Goal: Task Accomplishment & Management: Manage account settings

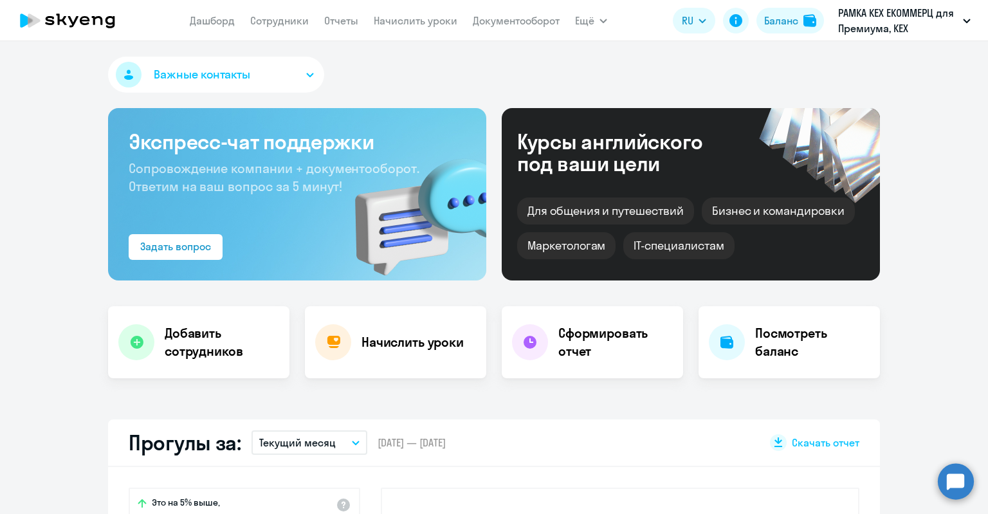
select select "30"
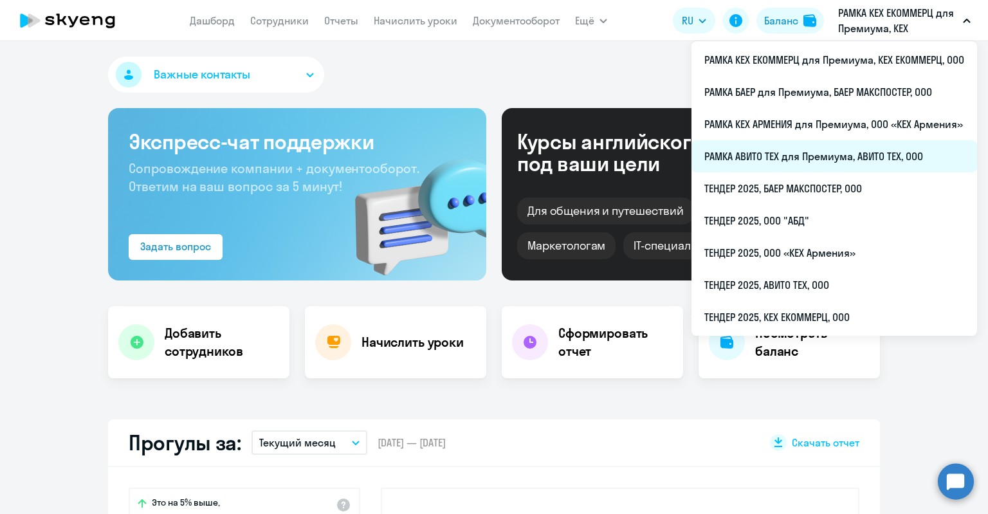
click at [828, 155] on li "РАМКА АВИТО ТЕХ для Премиума, АВИТО ТЕХ, ООО" at bounding box center [834, 156] width 286 height 32
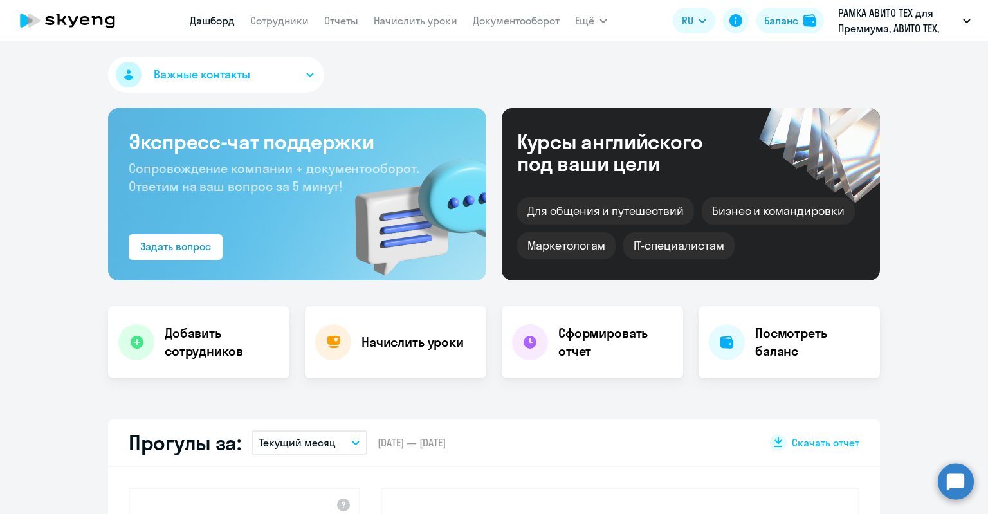
select select "30"
click at [262, 9] on nav "[PERSON_NAME] Отчеты Начислить уроки Документооборот" at bounding box center [375, 21] width 370 height 26
click at [266, 22] on link "Сотрудники" at bounding box center [279, 20] width 59 height 13
select select "30"
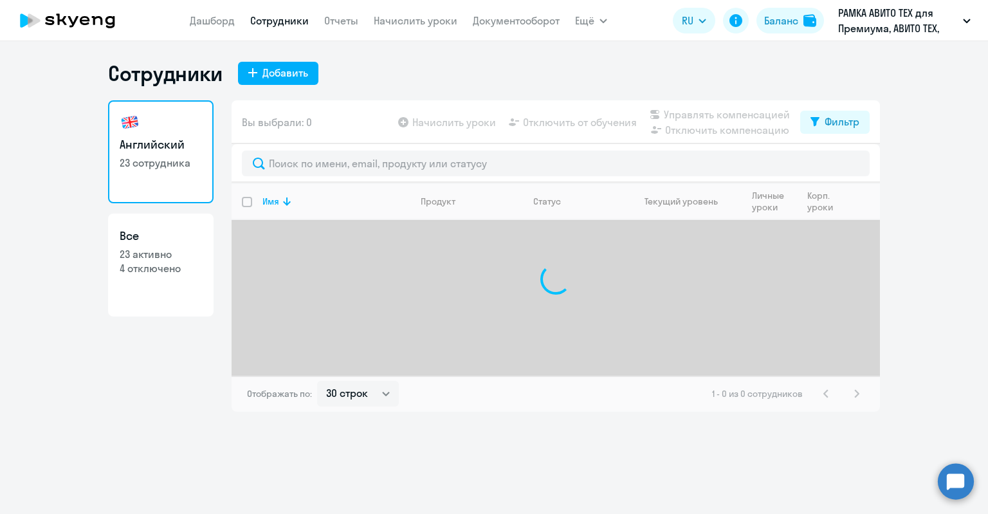
click at [260, 85] on div "Сотрудники Добавить" at bounding box center [494, 73] width 772 height 26
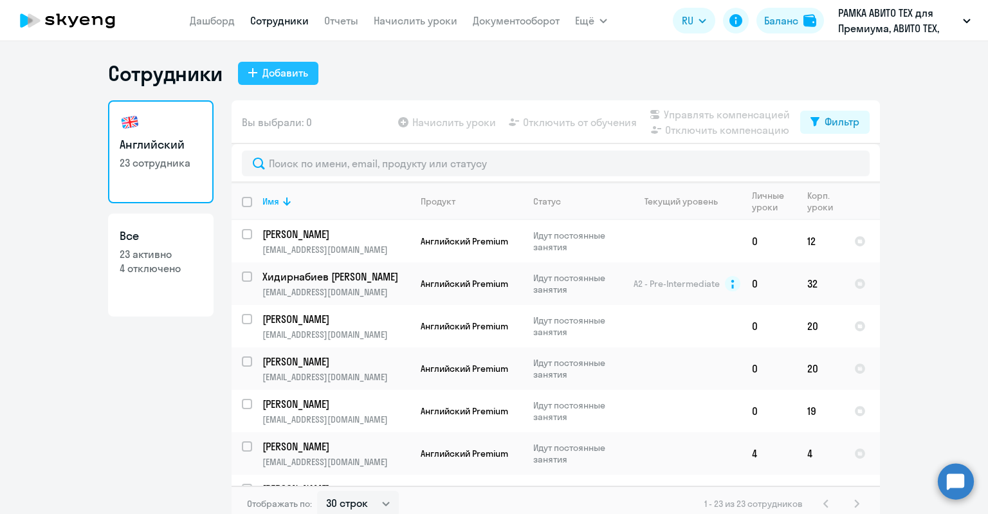
click at [262, 75] on div "Добавить" at bounding box center [285, 72] width 46 height 15
select select "english_adult_not_native_speaker_premium"
select select "3"
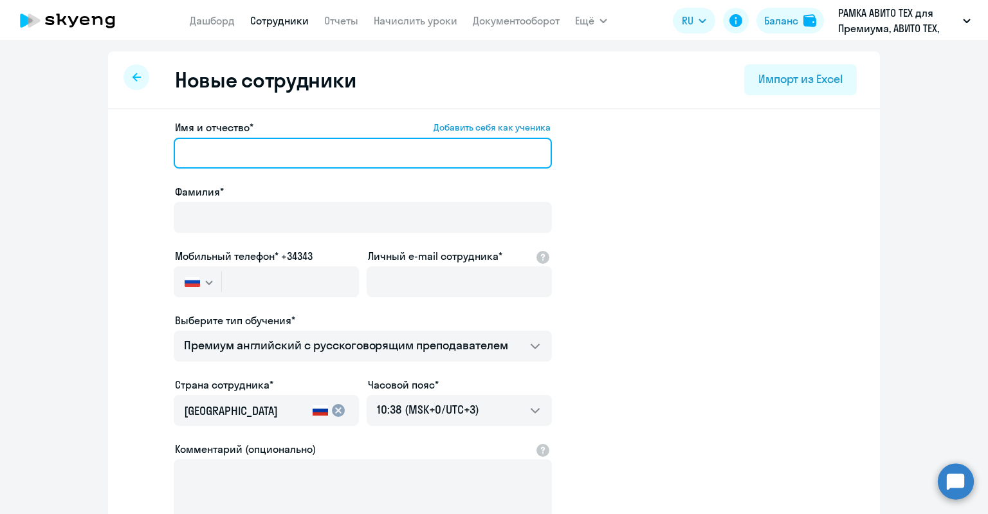
click at [318, 167] on input "Имя и отчество* Добавить себя как ученика" at bounding box center [363, 153] width 378 height 31
paste input "[PERSON_NAME]"
drag, startPoint x: 224, startPoint y: 153, endPoint x: 332, endPoint y: 154, distance: 108.0
click at [332, 154] on input "[PERSON_NAME]" at bounding box center [363, 153] width 378 height 31
type input "[PERSON_NAME]"
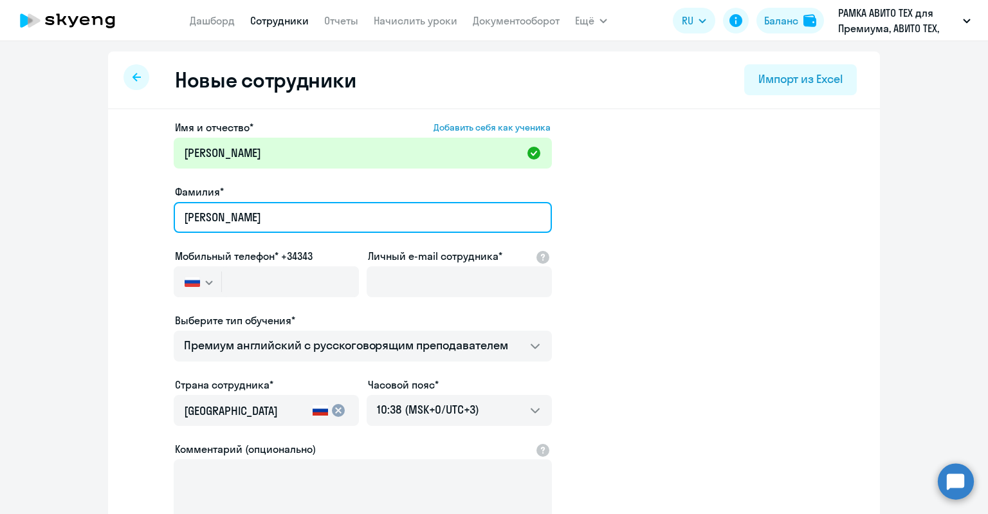
type input "[PERSON_NAME]"
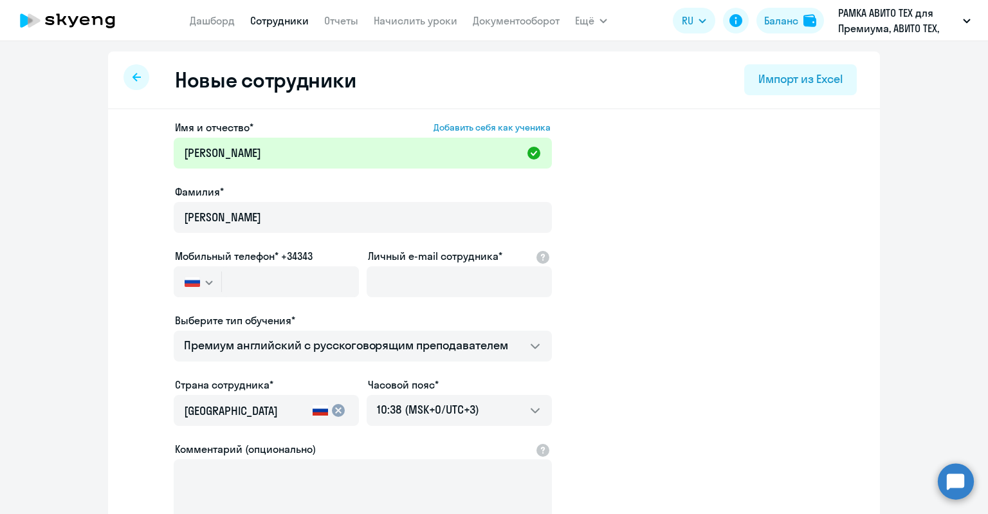
click at [275, 193] on div "Фамилия*" at bounding box center [363, 191] width 378 height 15
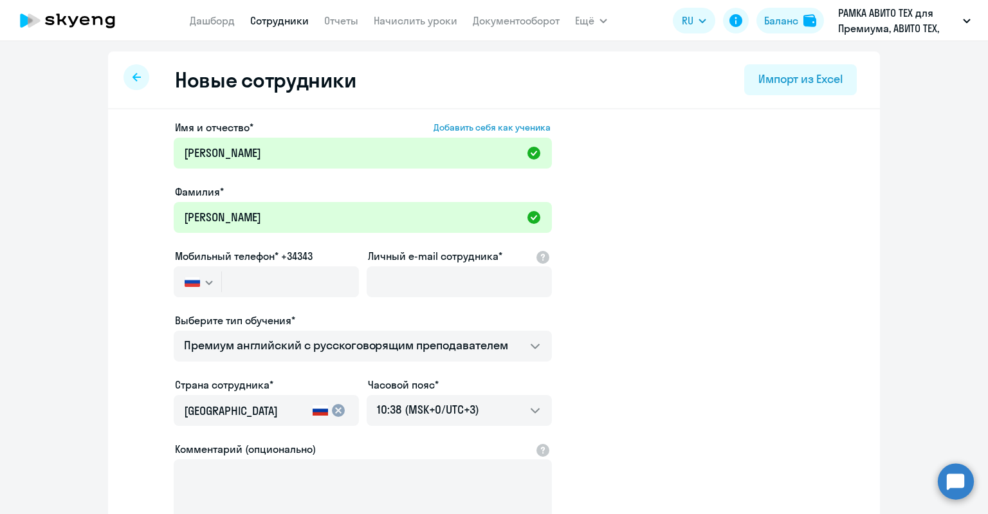
scroll to position [129, 0]
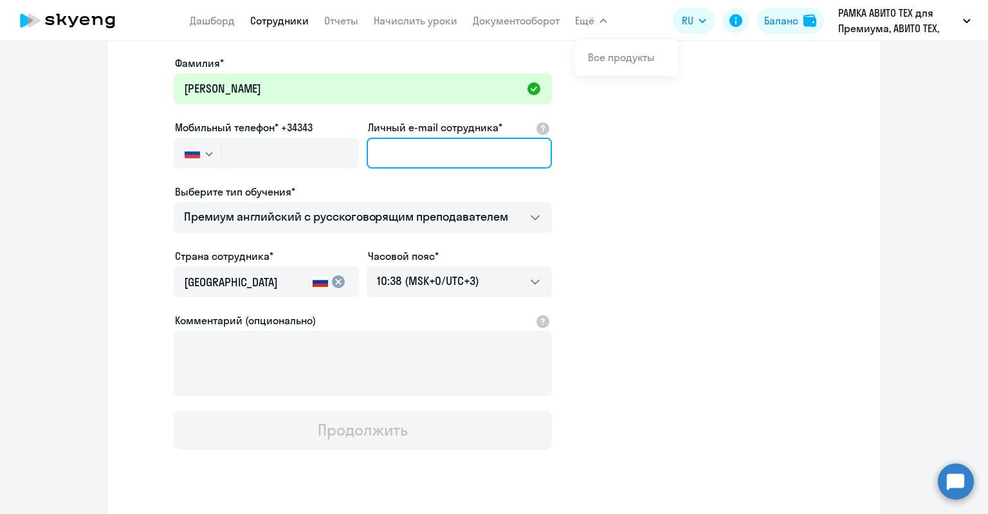
click at [405, 156] on input "Личный e-mail сотрудника*" at bounding box center [459, 153] width 185 height 31
paste input "[EMAIL_ADDRESS][DOMAIN_NAME]"
type input "[EMAIL_ADDRESS][DOMAIN_NAME]"
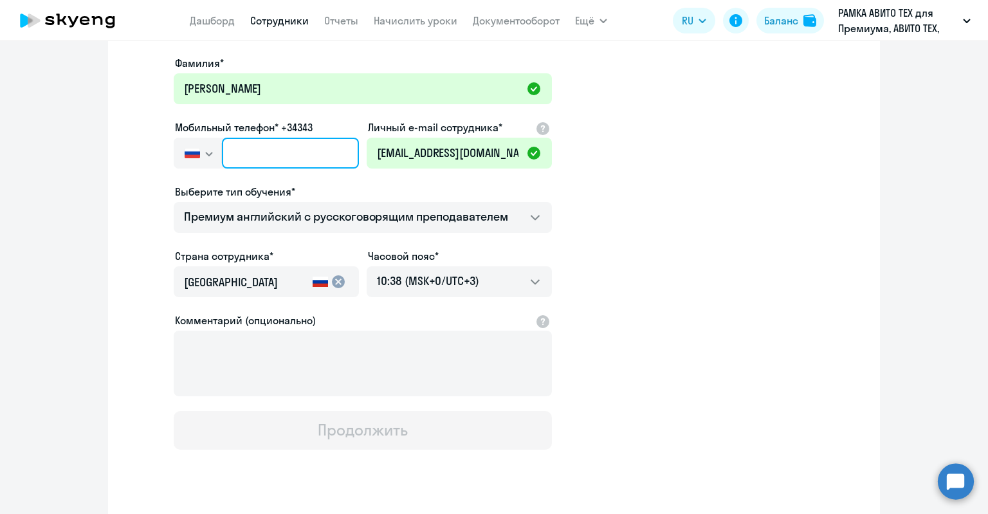
click at [273, 165] on input "text" at bounding box center [290, 153] width 137 height 31
paste input "[PHONE_NUMBER]"
type input "[PHONE_NUMBER]"
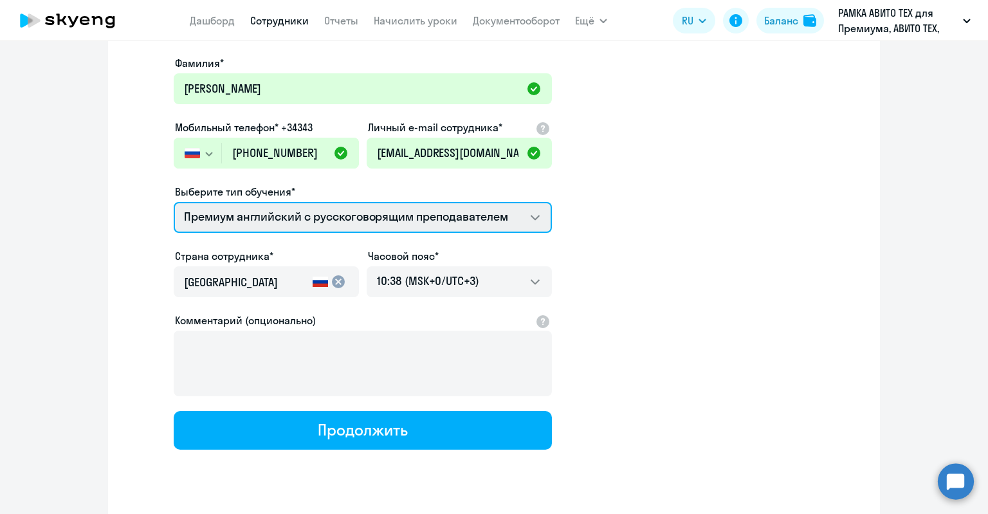
click at [314, 206] on select "Премиум английский с русскоговорящим преподавателем" at bounding box center [363, 217] width 378 height 31
click at [314, 204] on select "Премиум английский с русскоговорящим преподавателем" at bounding box center [363, 217] width 378 height 31
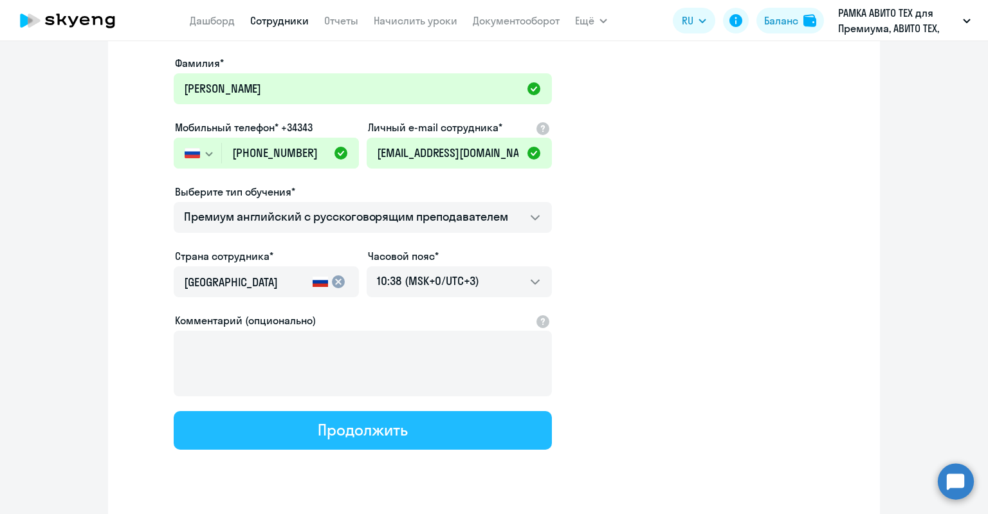
click at [294, 434] on button "Продолжить" at bounding box center [363, 430] width 378 height 39
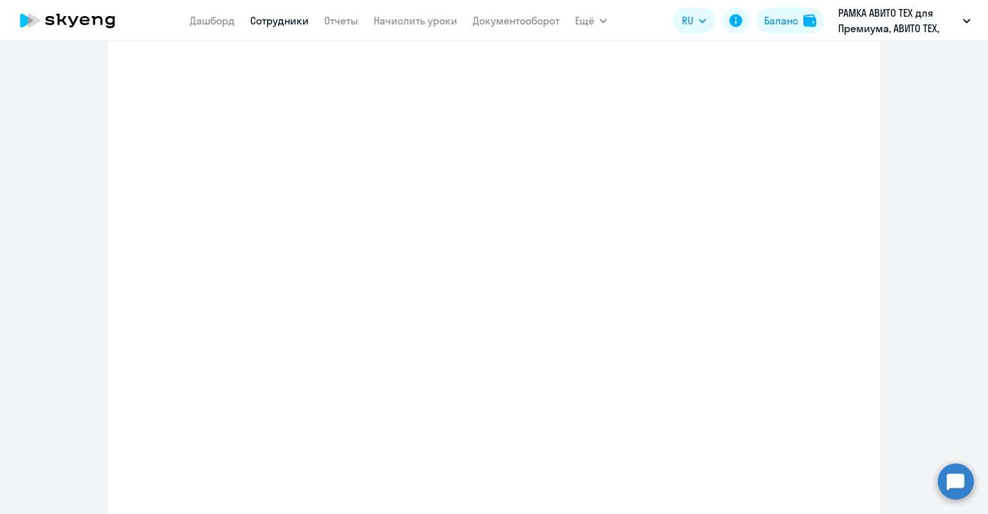
select select "english_adult_not_native_speaker_premium"
select select "3"
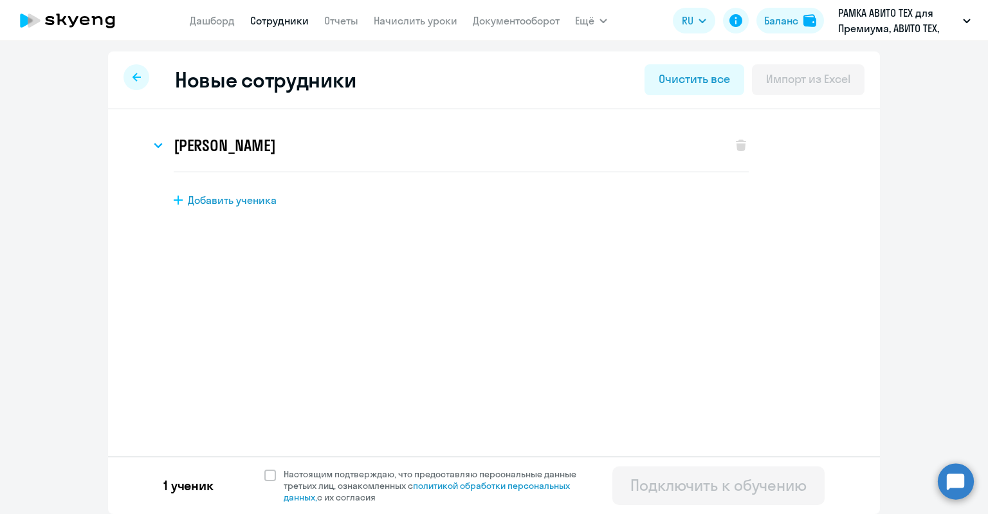
scroll to position [0, 0]
click at [349, 485] on span "Настоящим подтверждаю, что предоставляю персональные данные третьих лиц, ознако…" at bounding box center [438, 485] width 308 height 35
click at [264, 468] on input "Настоящим подтверждаю, что предоставляю персональные данные третьих лиц, ознако…" at bounding box center [264, 468] width 1 height 1
checkbox input "true"
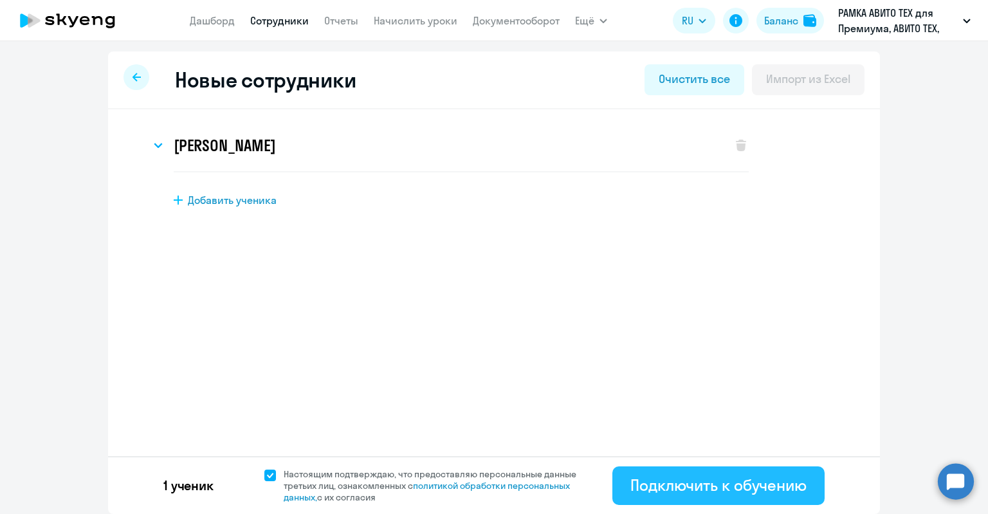
click at [711, 467] on button "Подключить к обучению" at bounding box center [718, 485] width 212 height 39
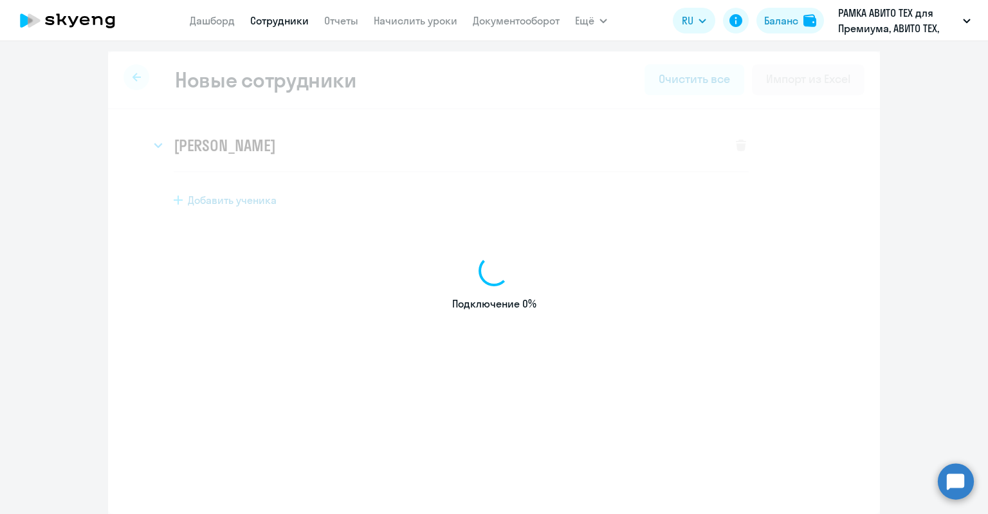
select select "english_adult_not_native_speaker_premium"
select select "3"
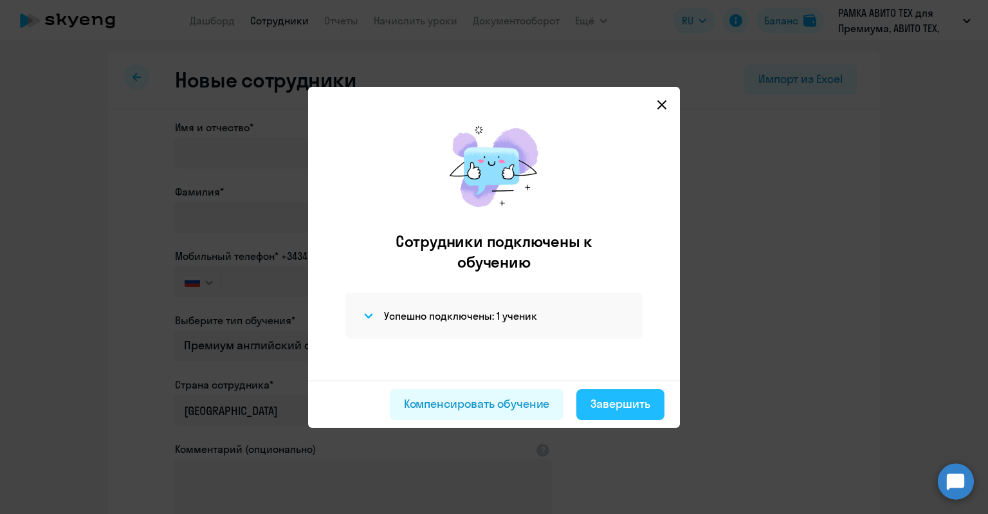
click at [596, 398] on div "Завершить" at bounding box center [620, 403] width 60 height 17
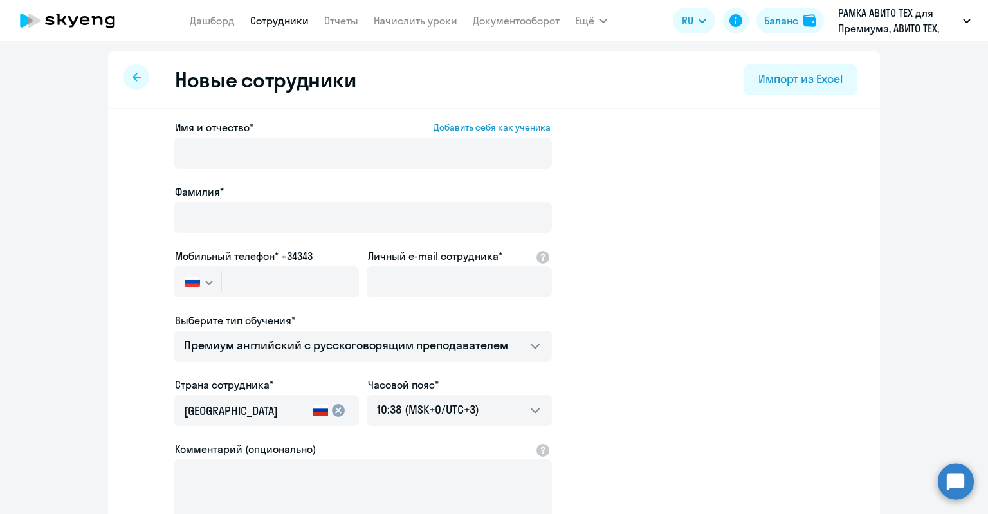
select select "30"
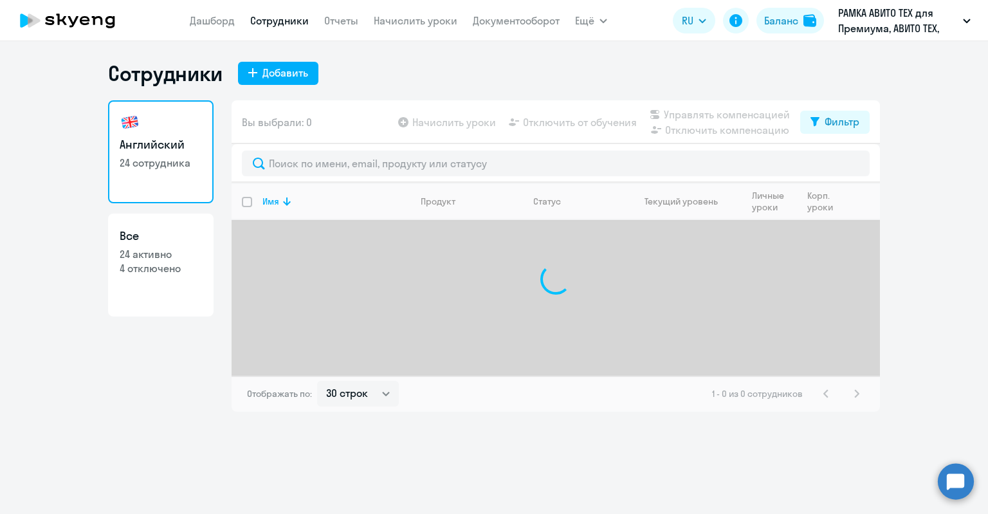
click at [197, 258] on p "24 активно" at bounding box center [161, 254] width 82 height 14
select select "30"
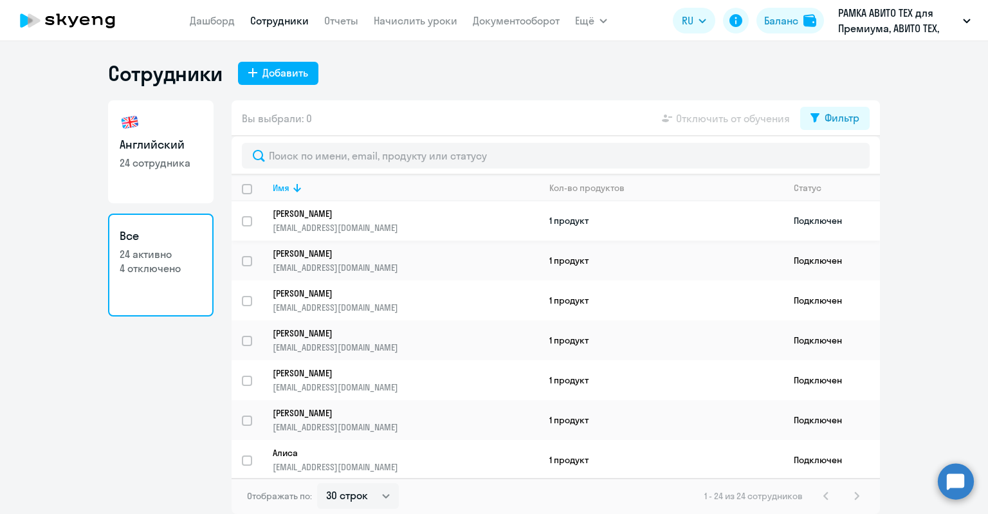
scroll to position [667, 0]
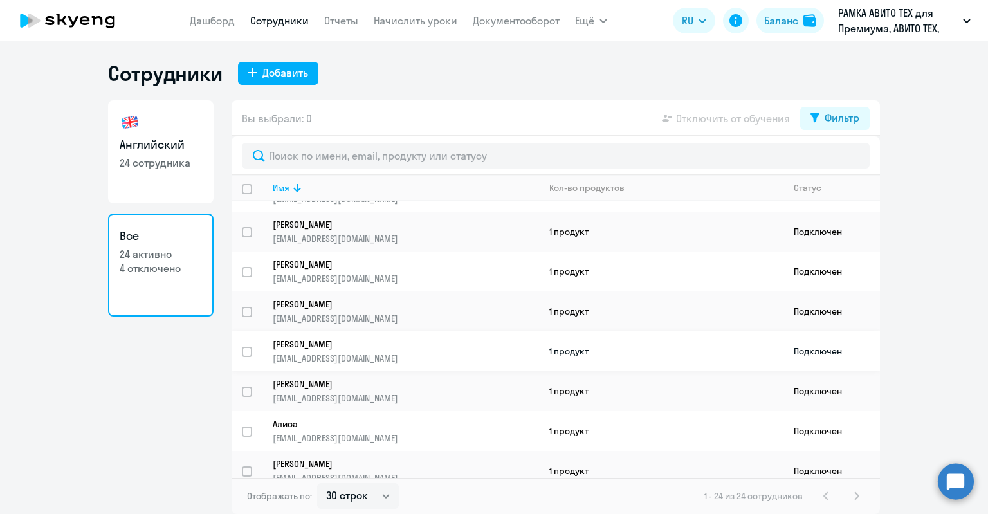
click at [346, 338] on p "[PERSON_NAME]" at bounding box center [397, 344] width 248 height 12
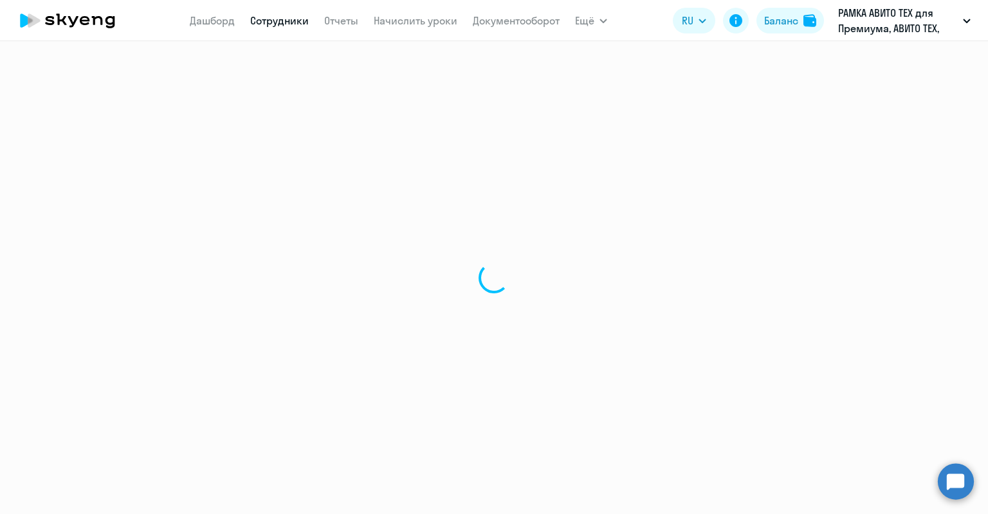
select select "english"
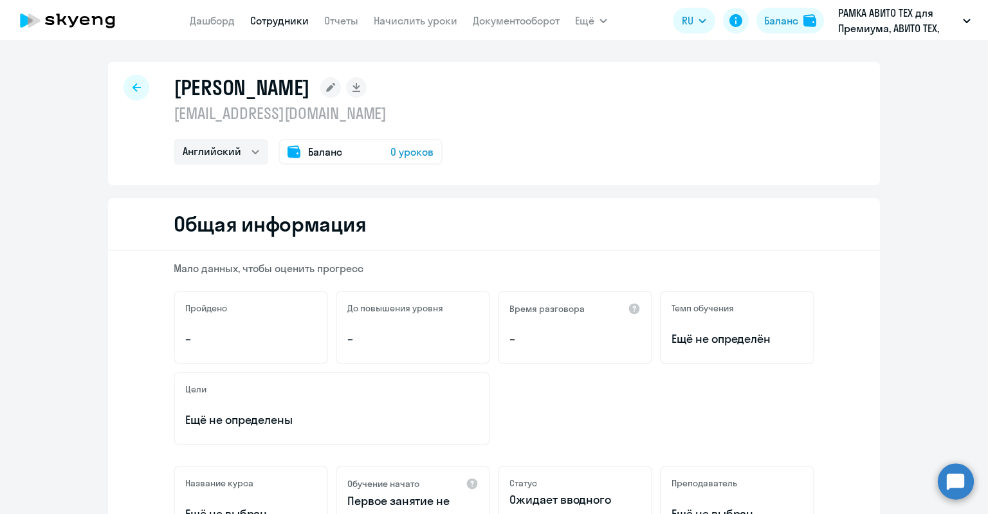
click at [349, 161] on div "Баланс 0 уроков" at bounding box center [360, 152] width 164 height 26
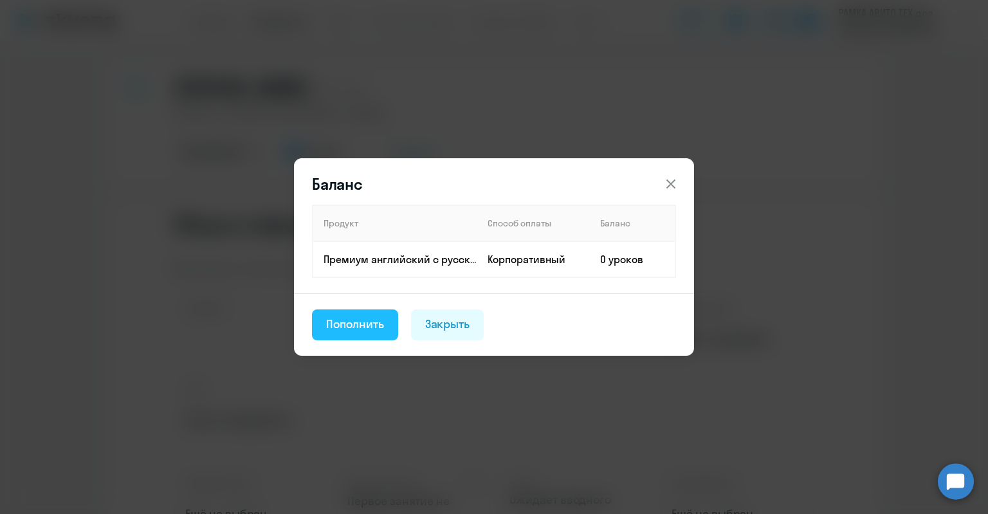
click at [369, 337] on button "Пополнить" at bounding box center [355, 324] width 86 height 31
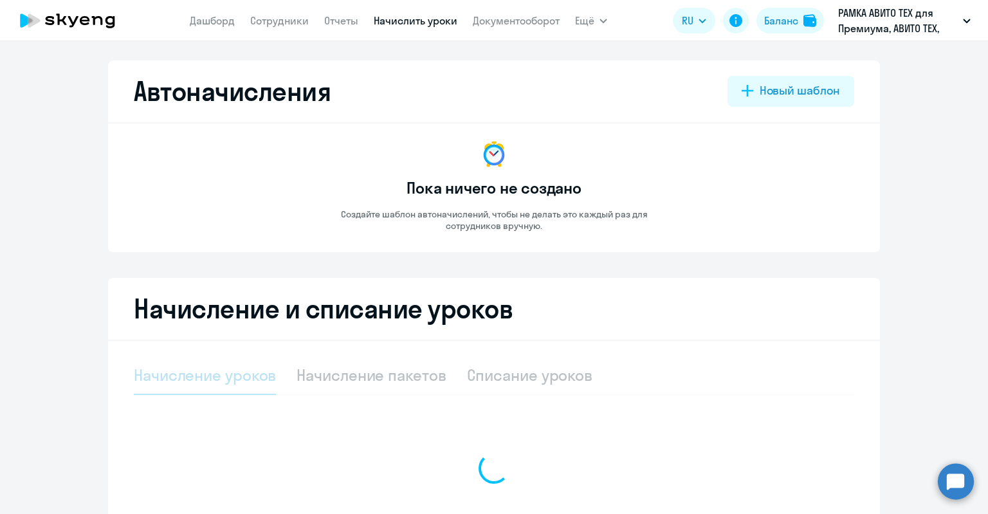
select select "10"
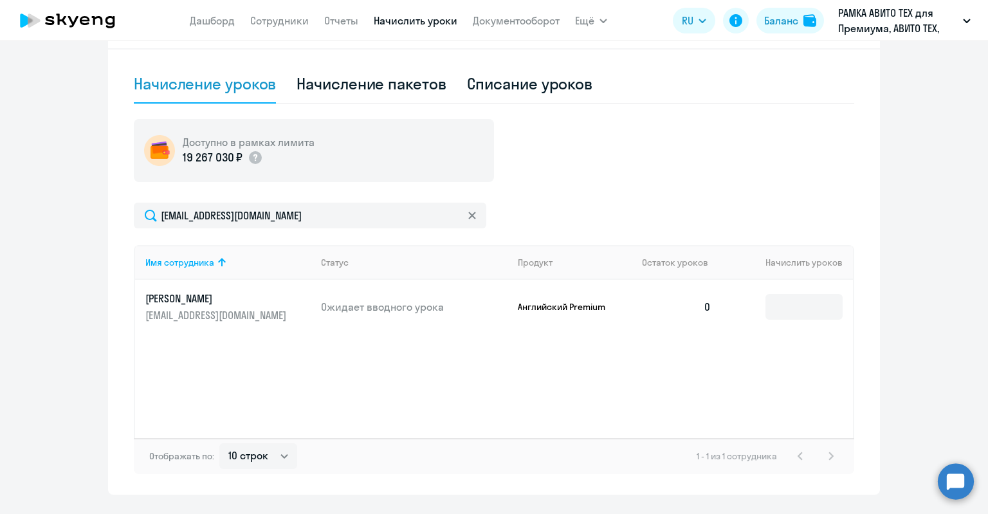
scroll to position [322, 0]
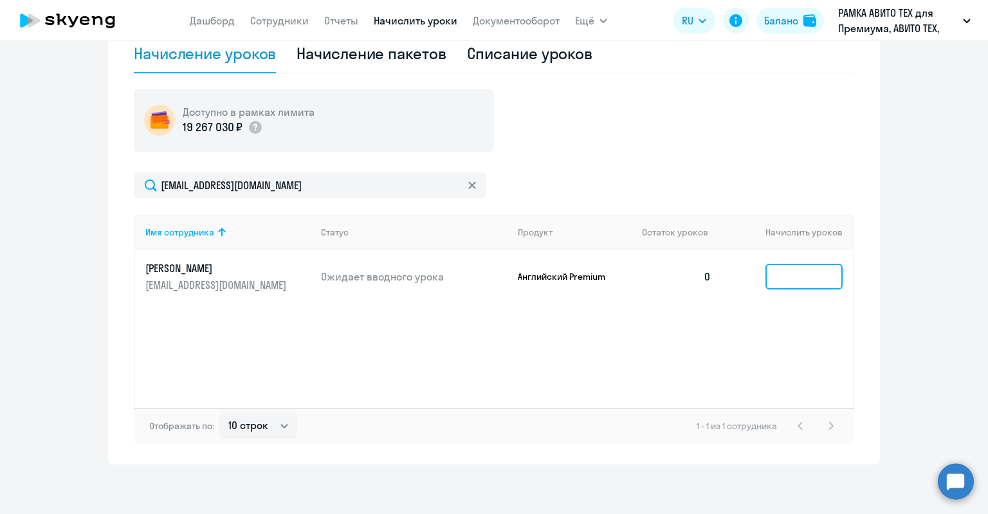
click at [770, 277] on input at bounding box center [803, 277] width 77 height 26
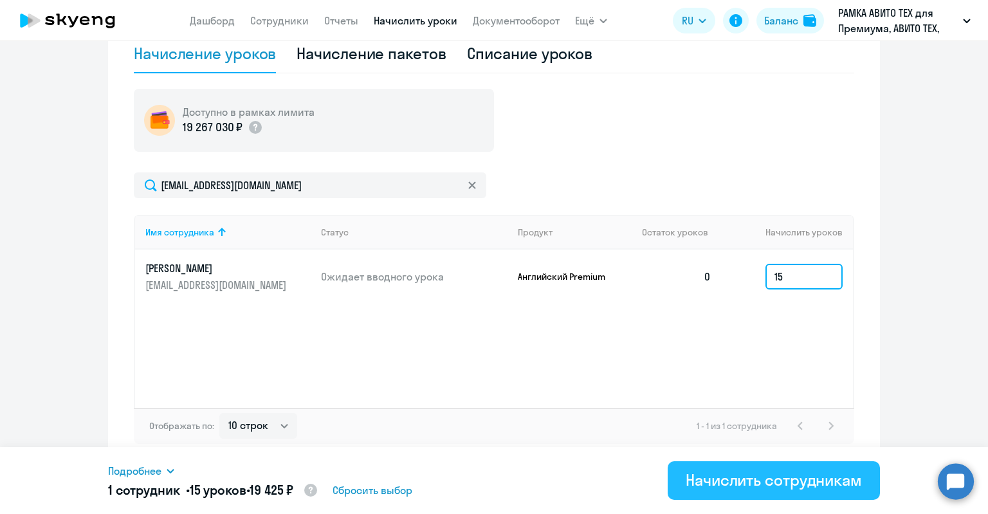
type input "15"
click at [782, 489] on div "Начислить сотрудникам" at bounding box center [773, 479] width 176 height 21
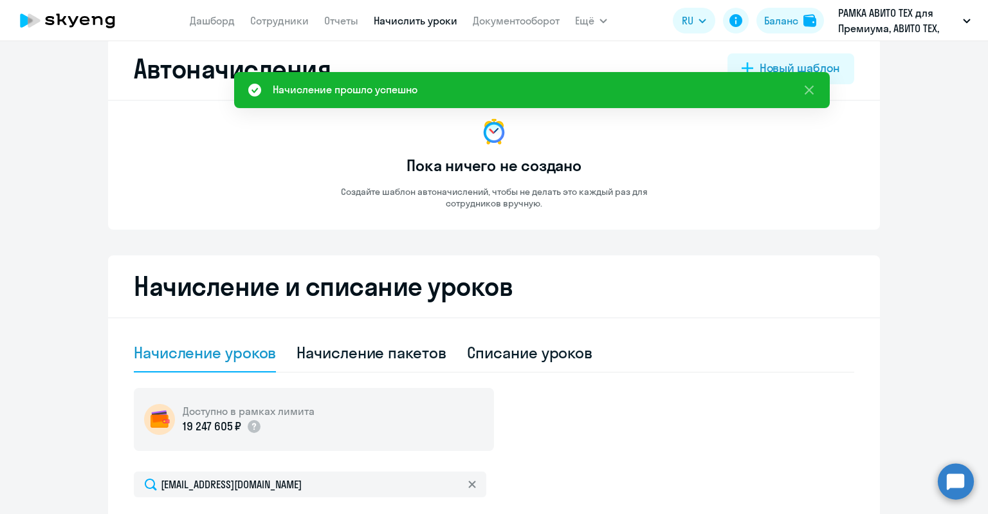
scroll to position [0, 0]
